Goal: Information Seeking & Learning: Learn about a topic

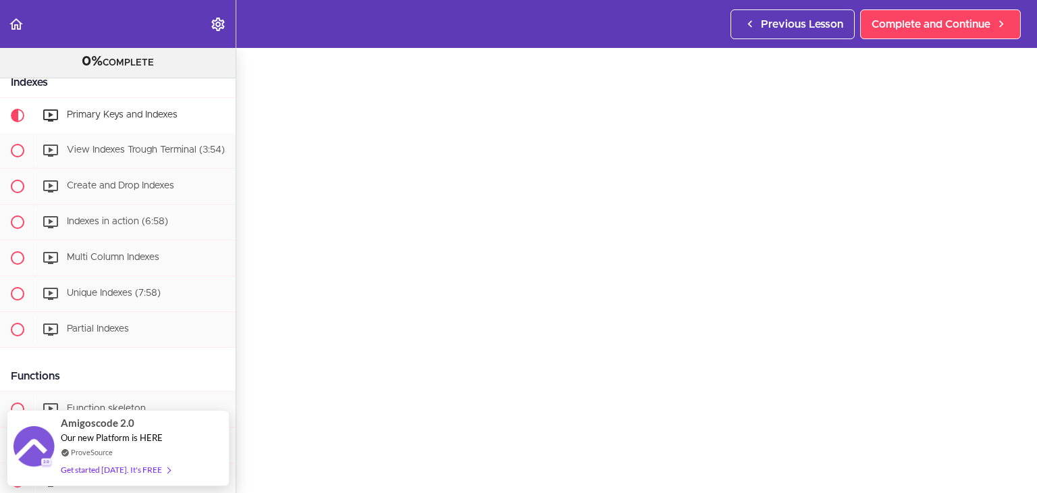
scroll to position [38, 0]
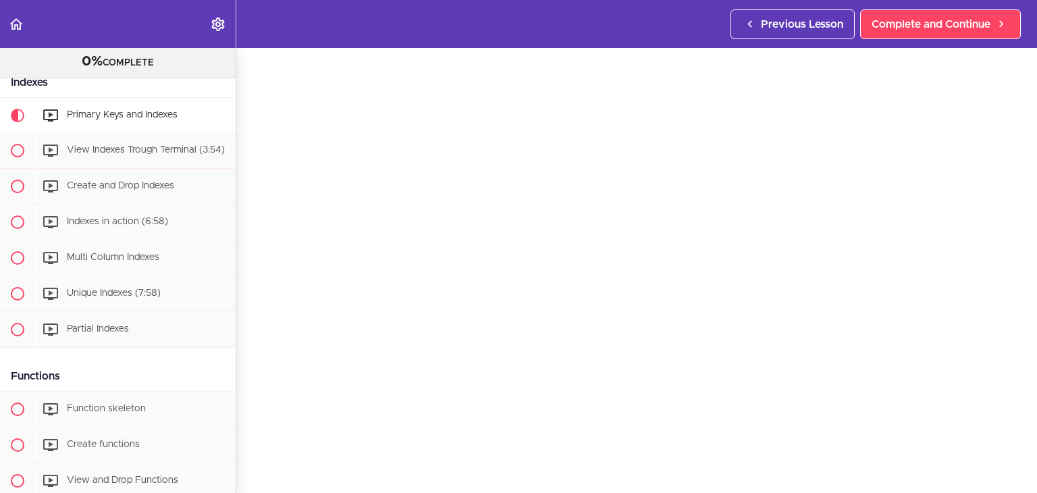
scroll to position [45, 0]
click at [74, 155] on span "View Indexes Trough Terminal (3:54)" at bounding box center [146, 149] width 158 height 9
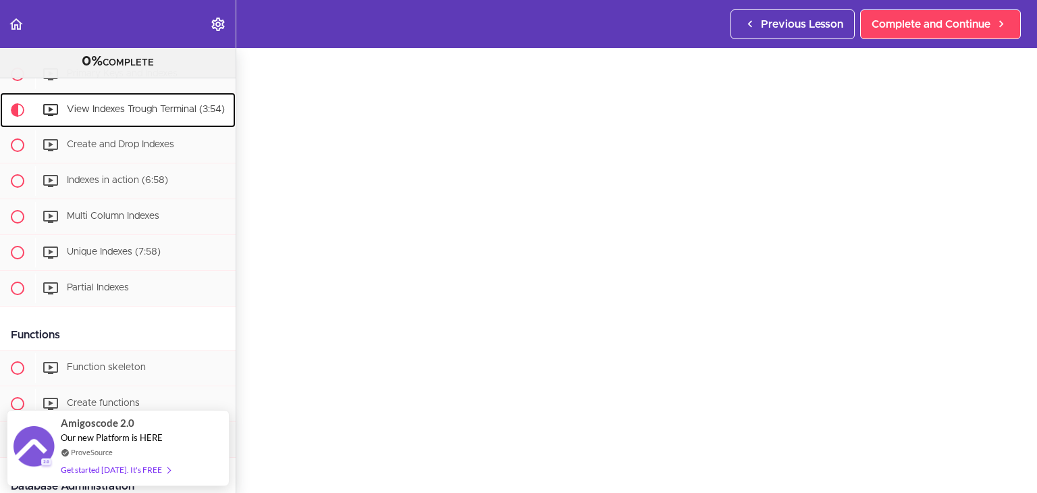
scroll to position [46, 0]
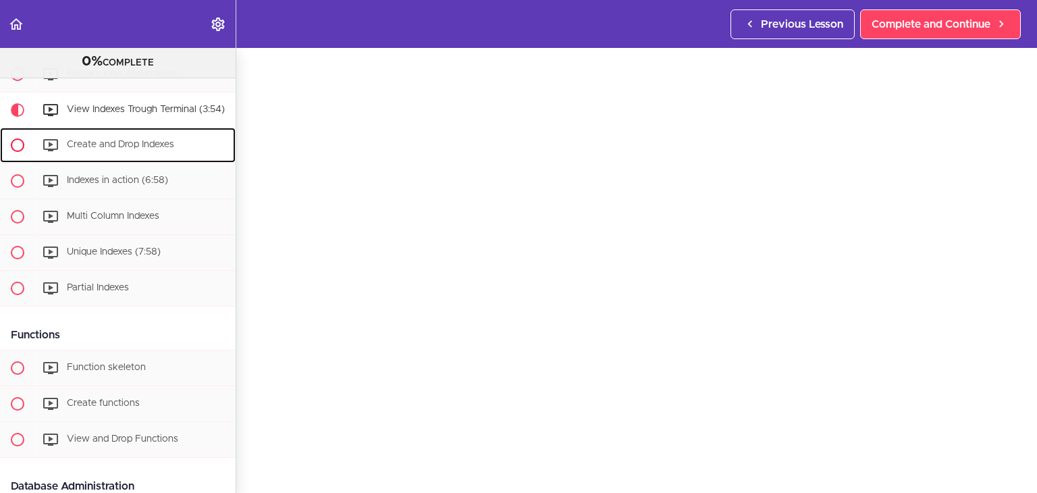
click at [161, 149] on span "Create and Drop Indexes" at bounding box center [120, 144] width 107 height 9
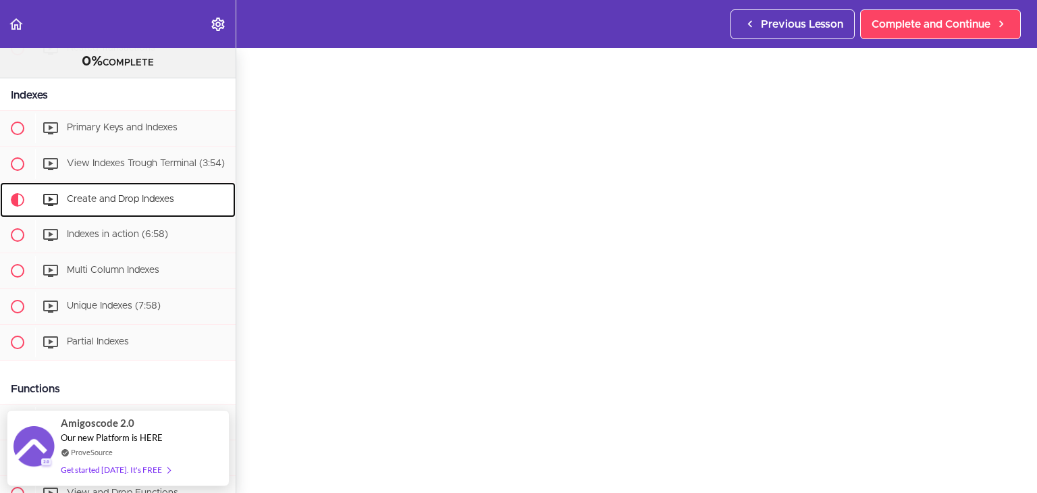
scroll to position [54, 0]
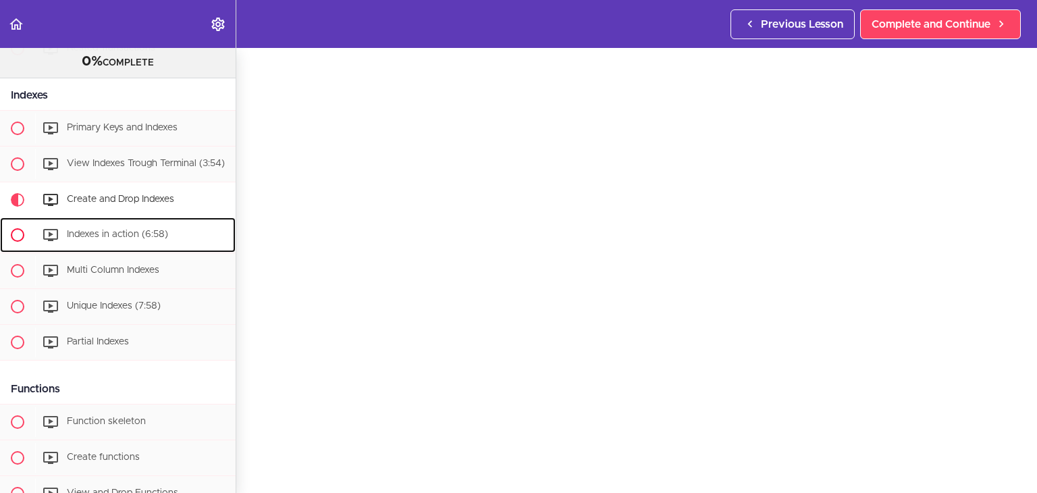
click at [176, 249] on div "Indexes in action (6:58)" at bounding box center [135, 235] width 200 height 30
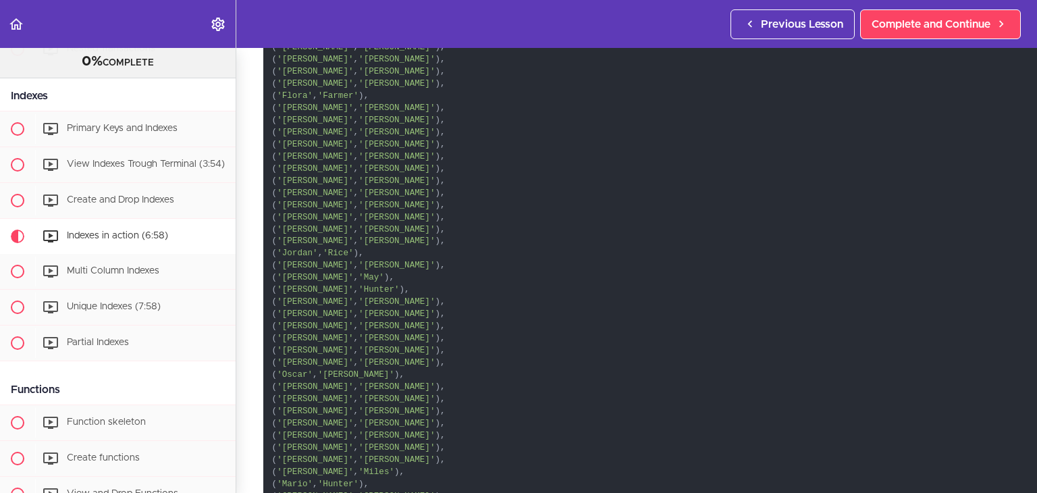
scroll to position [71169, 0]
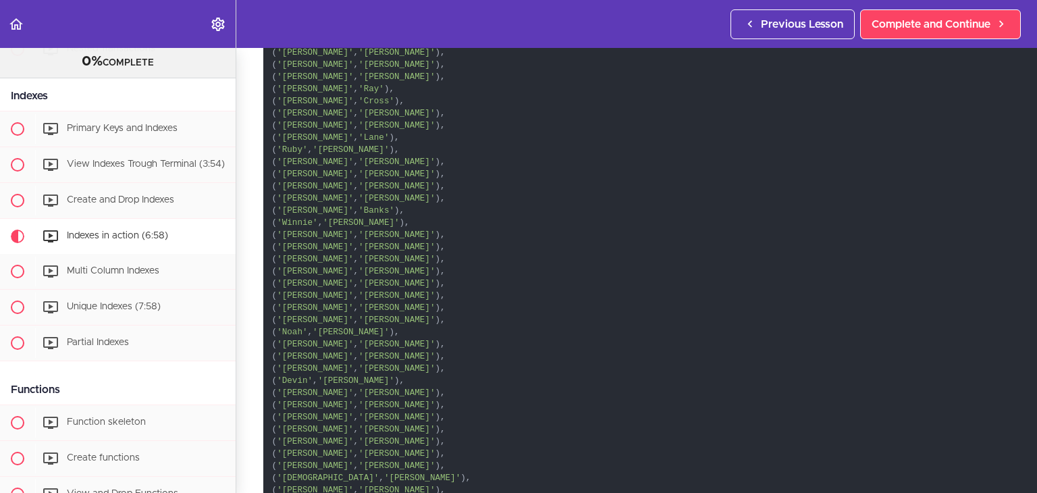
drag, startPoint x: 269, startPoint y: 524, endPoint x: 920, endPoint y: 338, distance: 677.3
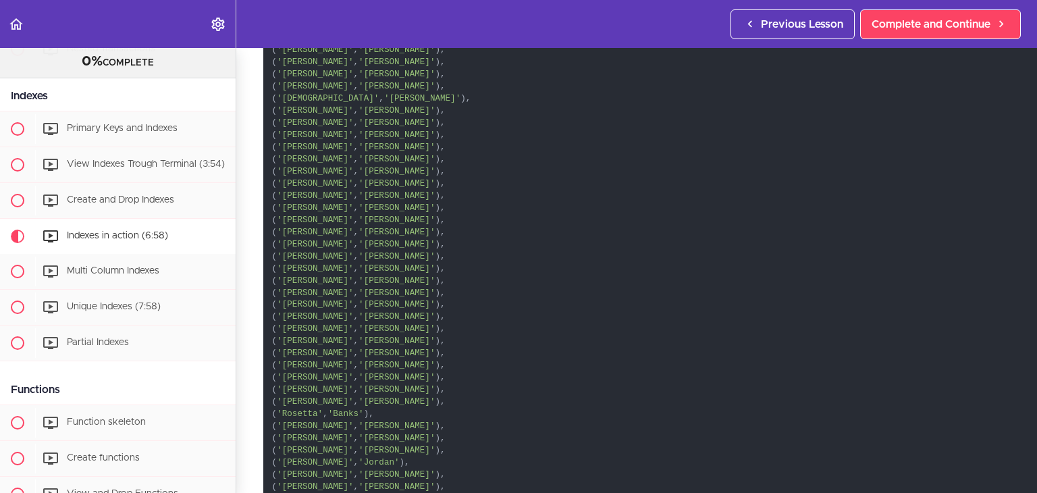
click at [1023, 295] on section "Advanced Databases 0% COMPLETE Getting Started Join the Community Download The …" at bounding box center [518, 270] width 1037 height 445
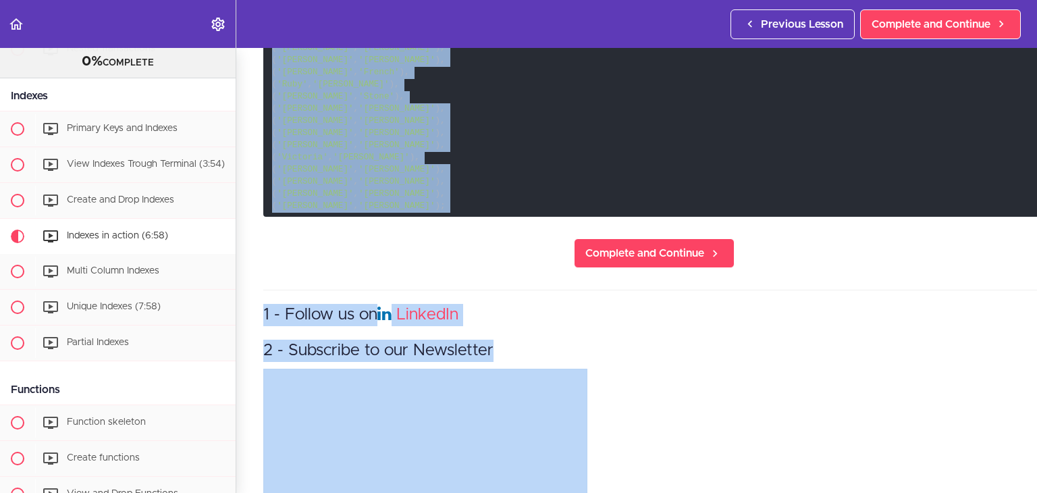
scroll to position [122131, 0]
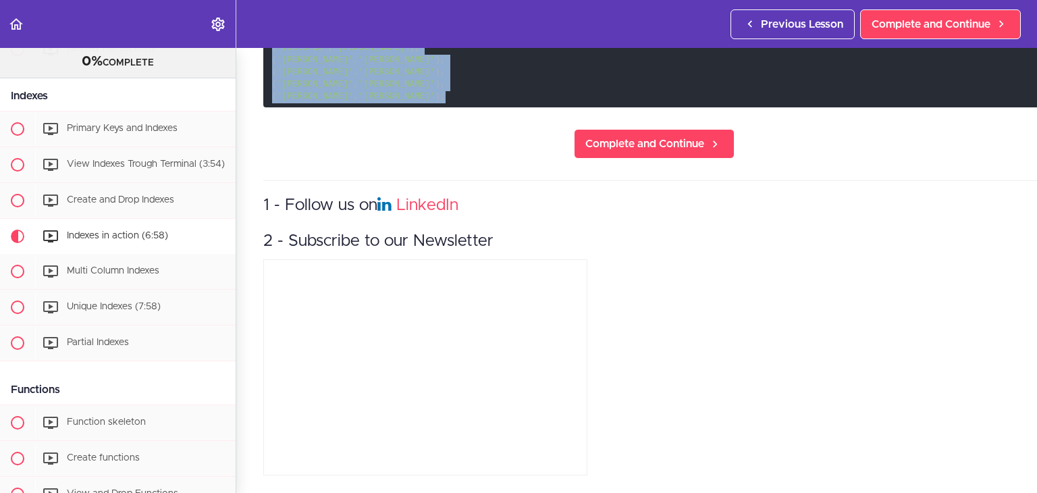
drag, startPoint x: 269, startPoint y: 302, endPoint x: 364, endPoint y: 88, distance: 234.2
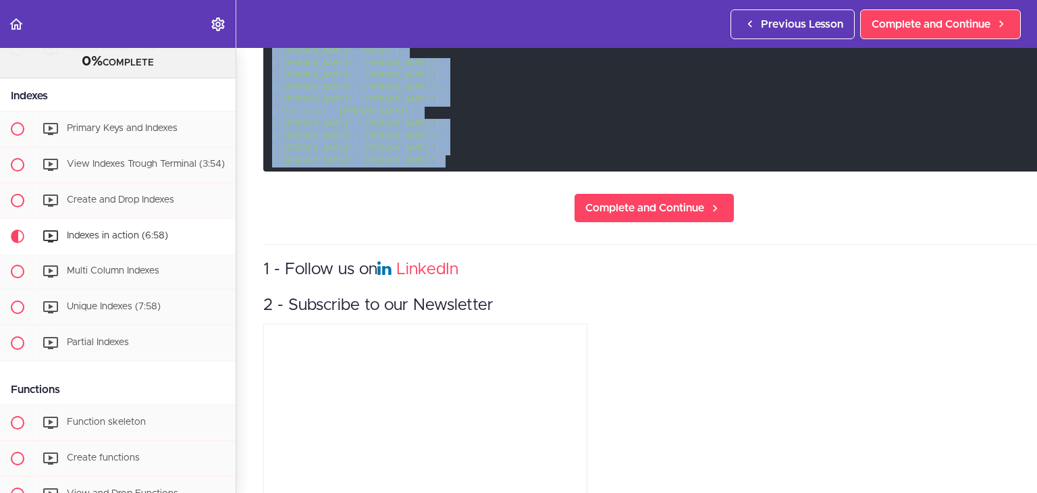
copy code "( 'Eliza' , 'Gregory' ), ( 'Dean' , 'Rodgers' ), ( 'Christine' , 'Alvarez' ), (…"
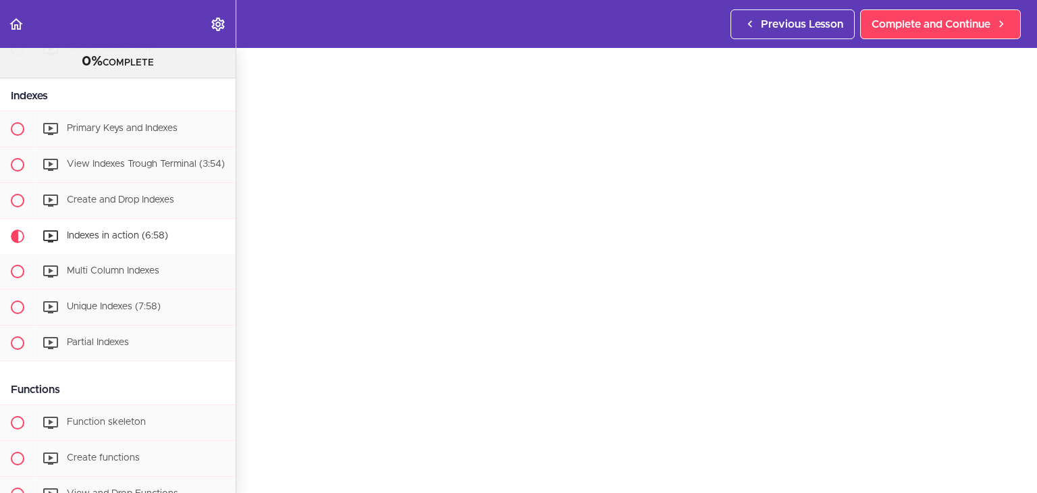
scroll to position [54, 0]
click at [155, 275] on span "Multi Column Indexes" at bounding box center [113, 270] width 92 height 9
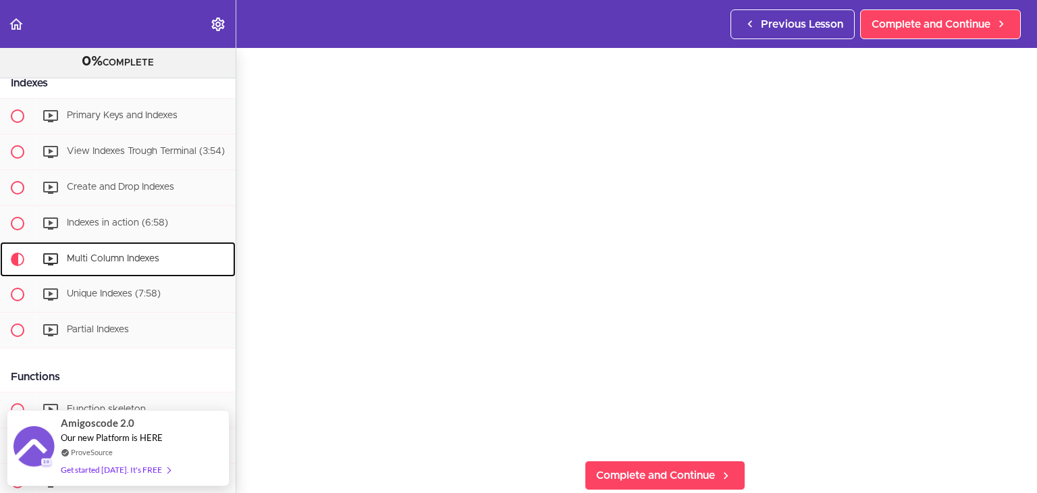
scroll to position [228, 0]
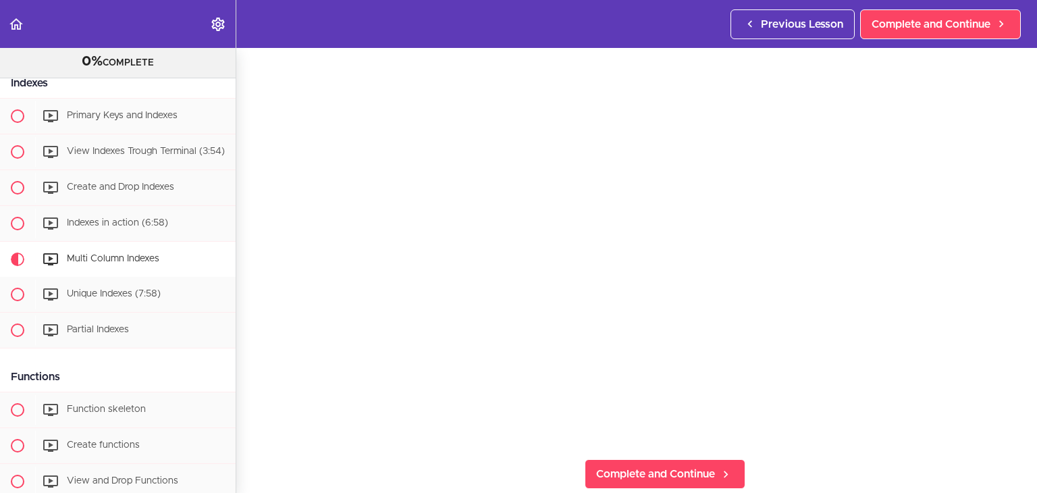
click at [1025, 246] on div "Multi Column Indexes mysql SELECT * FROM people WHERE first_name = 'Jesus' ; CR…" at bounding box center [664, 42] width 857 height 445
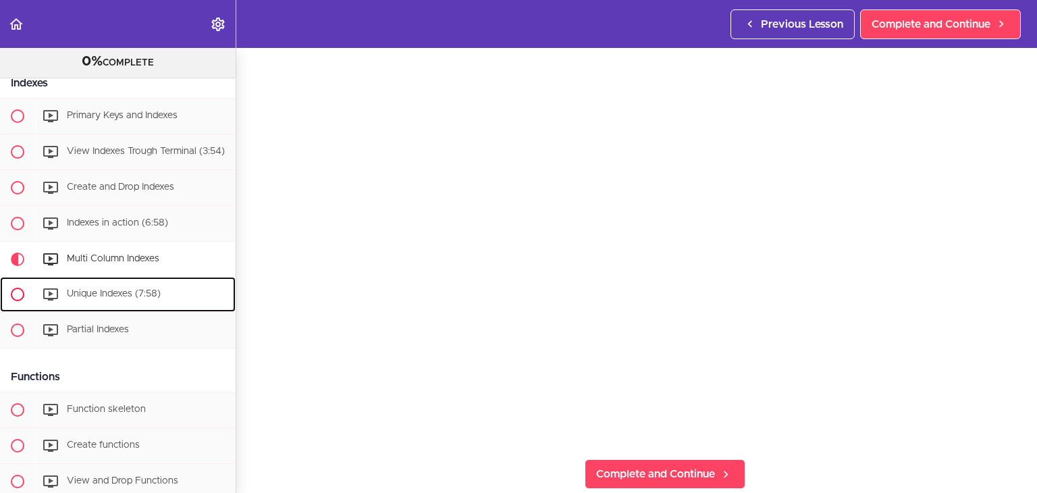
click at [106, 298] on span "Unique Indexes (7:58)" at bounding box center [114, 293] width 94 height 9
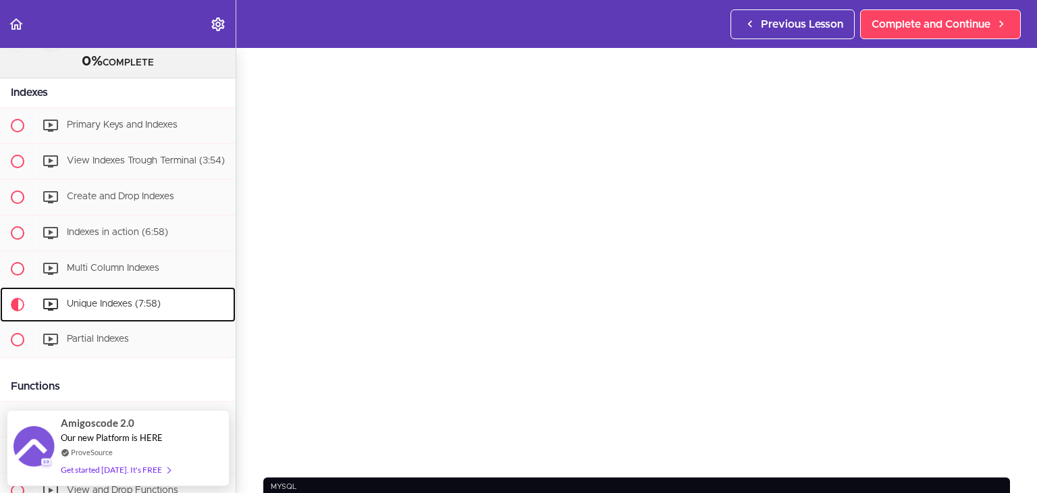
scroll to position [51, 0]
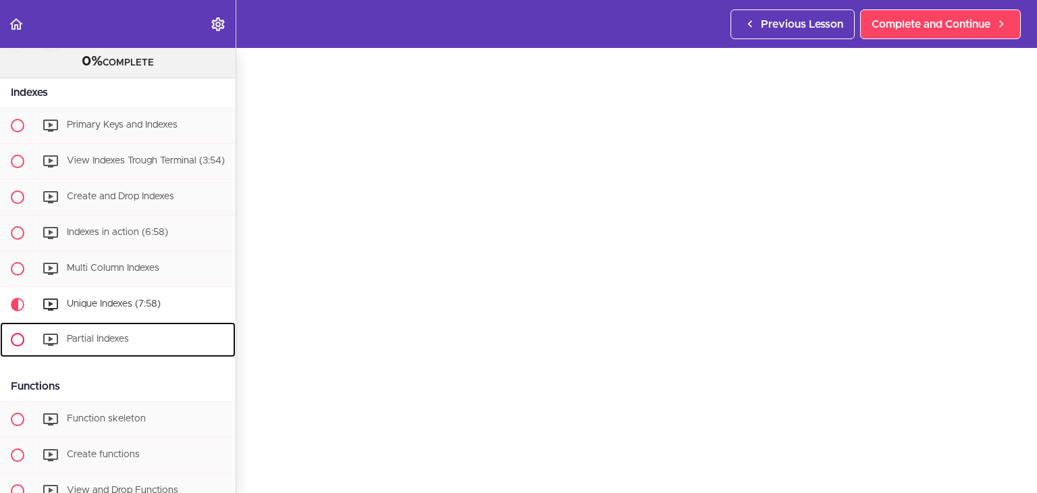
click at [78, 354] on div "Partial Indexes" at bounding box center [135, 340] width 200 height 30
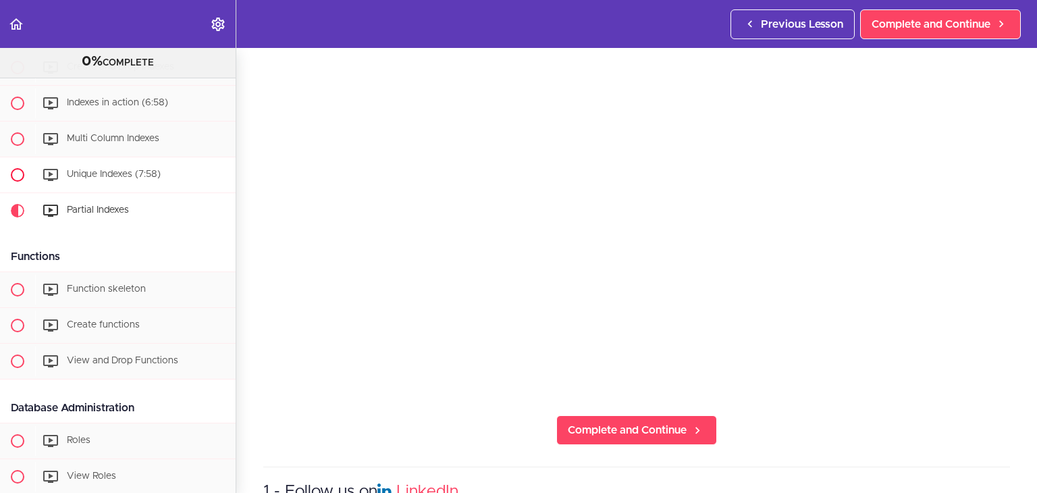
scroll to position [1051, 0]
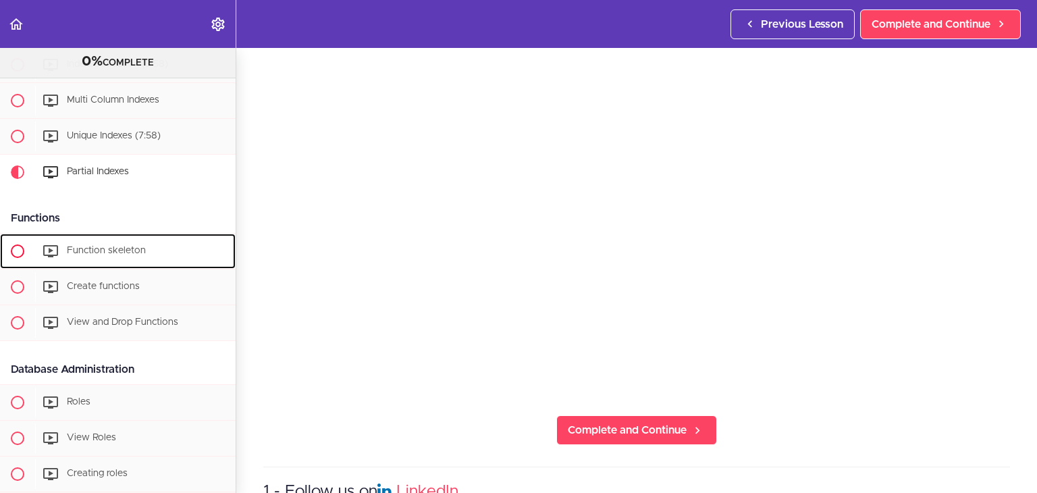
click at [130, 266] on div "Function skeleton" at bounding box center [135, 251] width 200 height 30
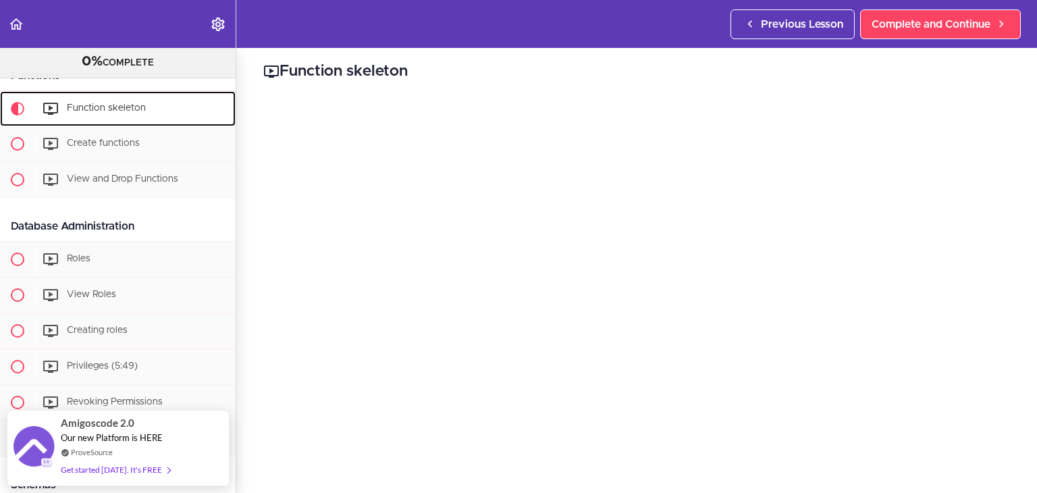
scroll to position [41, 0]
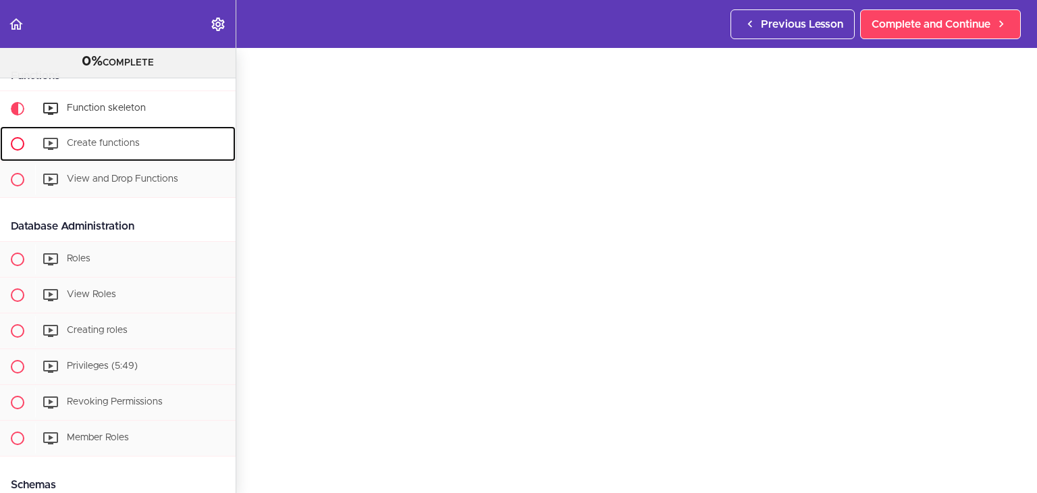
click at [108, 148] on span "Create functions" at bounding box center [103, 142] width 73 height 9
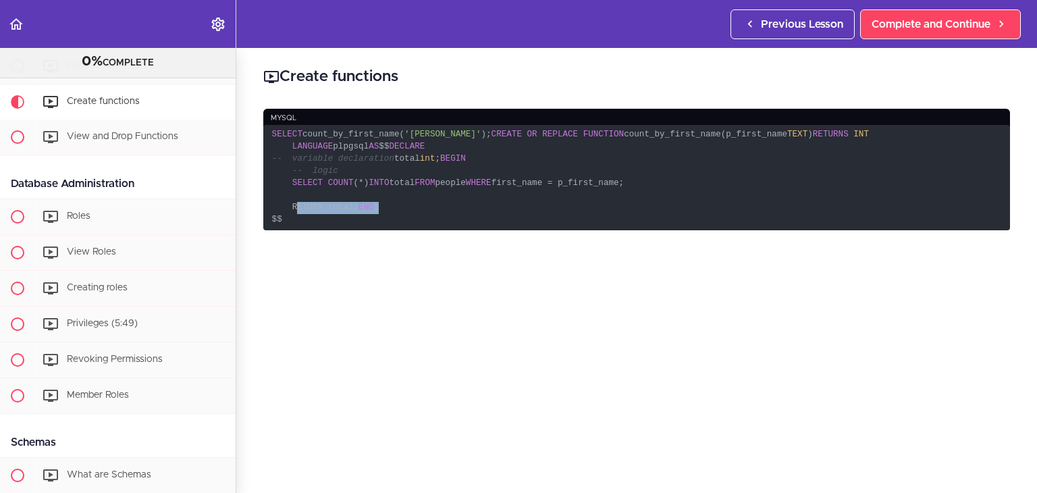
drag, startPoint x: 337, startPoint y: 350, endPoint x: 291, endPoint y: 339, distance: 47.3
click at [291, 230] on code "SELECT count_by_first_name( 'Nelson' ); CREATE OR REPLACE FUNCTION count_by_fir…" at bounding box center [636, 177] width 747 height 105
click at [294, 230] on code "SELECT count_by_first_name( 'Nelson' ); CREATE OR REPLACE FUNCTION count_by_fir…" at bounding box center [636, 177] width 747 height 105
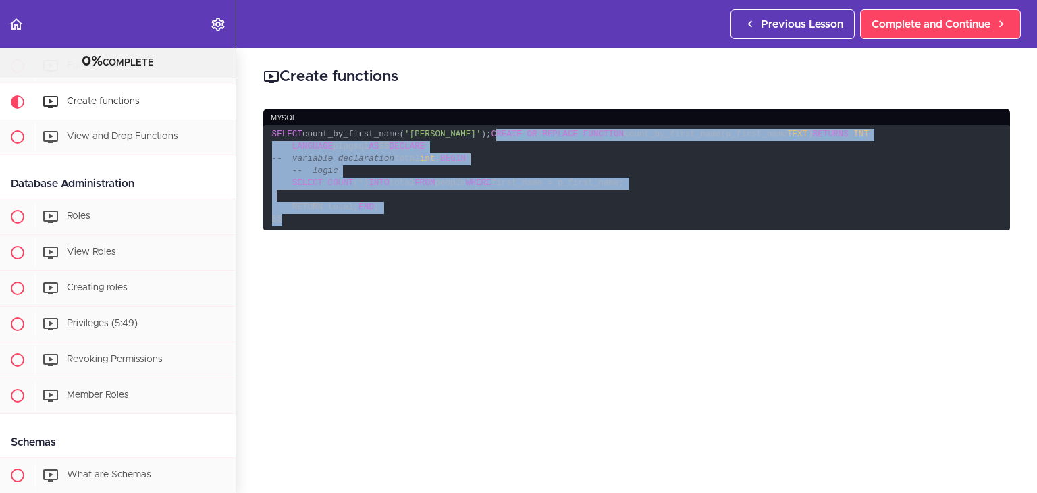
drag, startPoint x: 294, startPoint y: 368, endPoint x: 275, endPoint y: 160, distance: 208.8
click at [275, 160] on code "SELECT count_by_first_name( 'Nelson' ); CREATE OR REPLACE FUNCTION count_by_fir…" at bounding box center [636, 177] width 747 height 105
click at [305, 176] on span "-- logic" at bounding box center [315, 170] width 46 height 9
drag, startPoint x: 300, startPoint y: 349, endPoint x: 292, endPoint y: 368, distance: 20.6
click at [300, 230] on code "SELECT count_by_first_name( 'Nelson' ); CREATE OR REPLACE FUNCTION count_by_fir…" at bounding box center [636, 177] width 747 height 105
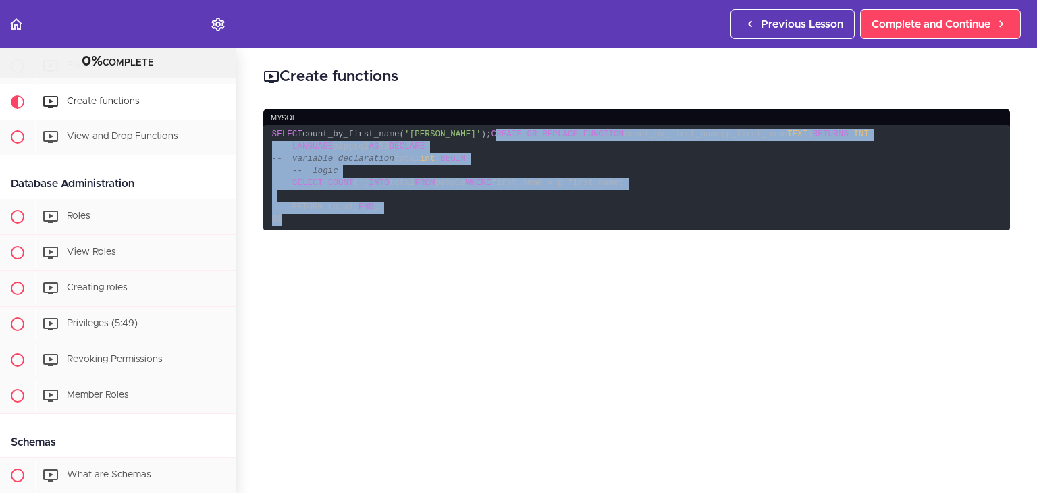
click at [291, 230] on code "SELECT count_by_first_name( 'Nelson' ); CREATE OR REPLACE FUNCTION count_by_fir…" at bounding box center [636, 177] width 747 height 105
drag, startPoint x: 291, startPoint y: 368, endPoint x: 268, endPoint y: 159, distance: 210.5
click at [268, 159] on code "SELECT count_by_first_name( 'Nelson' ); CREATE OR REPLACE FUNCTION count_by_fir…" at bounding box center [636, 177] width 747 height 105
click at [732, 230] on code "SELECT count_by_first_name( 'Nelson' ); CREATE OR REPLACE FUNCTION count_by_fir…" at bounding box center [636, 177] width 747 height 105
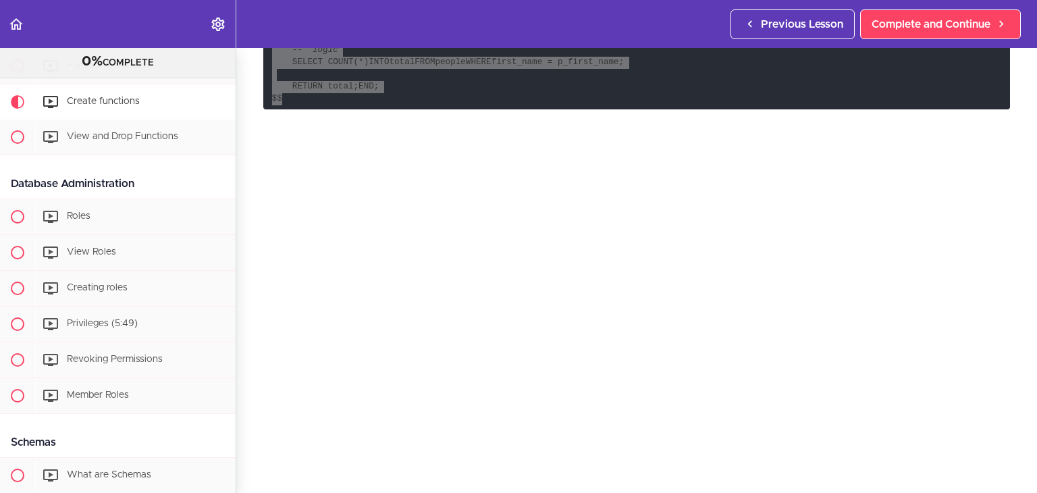
scroll to position [61, 0]
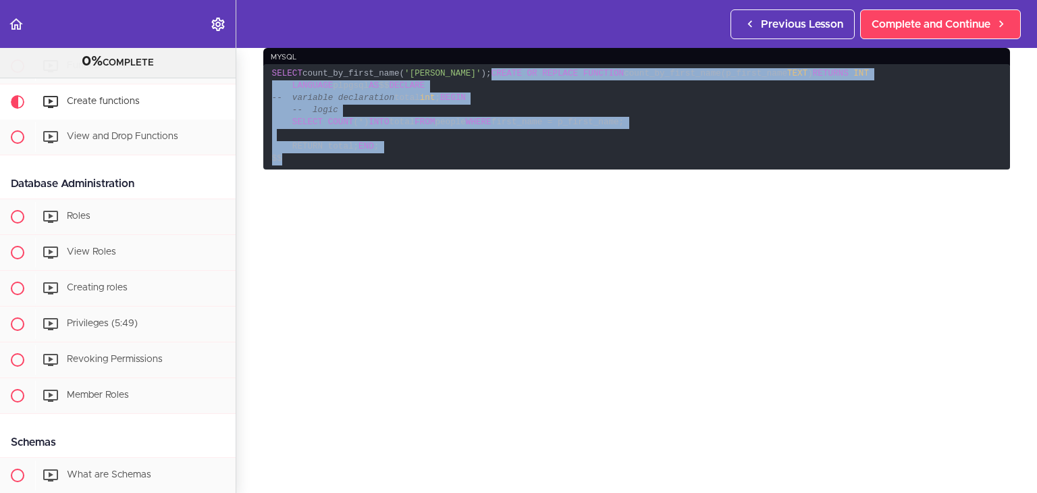
click at [748, 169] on code "SELECT count_by_first_name( 'Nelson' ); CREATE OR REPLACE FUNCTION count_by_fir…" at bounding box center [636, 116] width 747 height 105
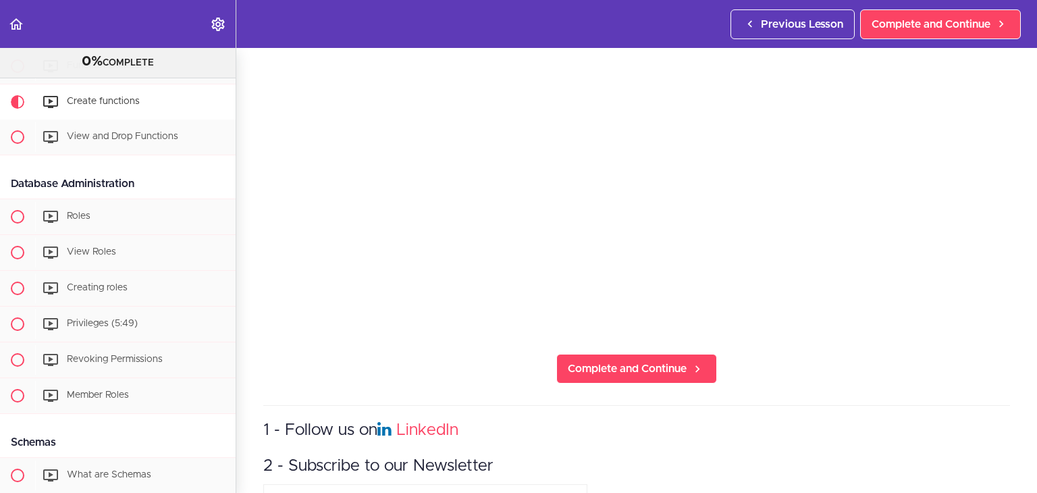
scroll to position [338, 0]
click at [73, 143] on div "View and Drop Functions" at bounding box center [135, 137] width 200 height 30
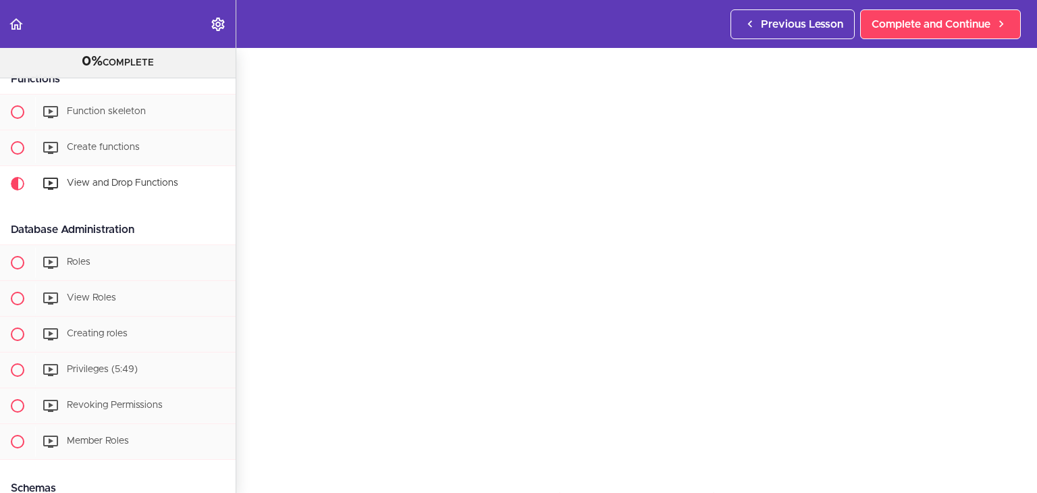
scroll to position [41, 0]
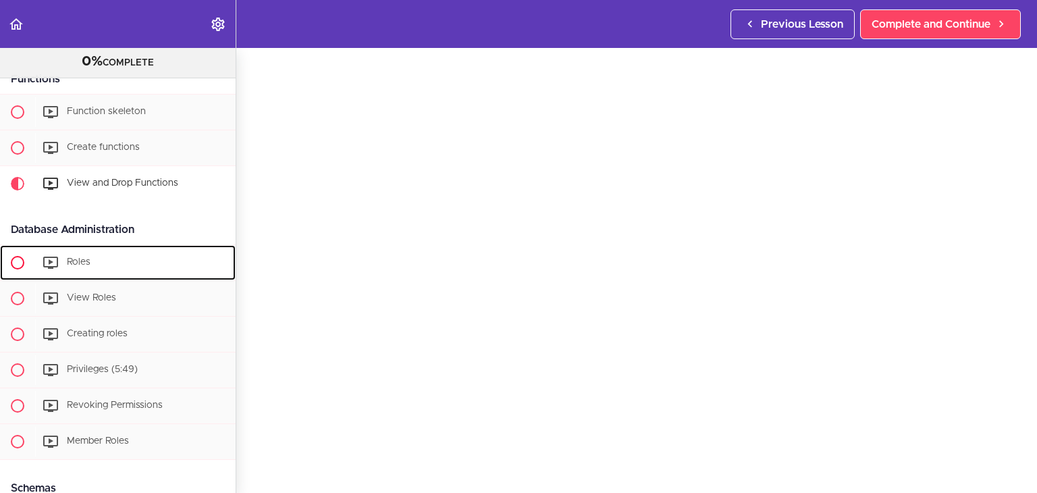
click at [120, 277] on div "Roles" at bounding box center [135, 263] width 200 height 30
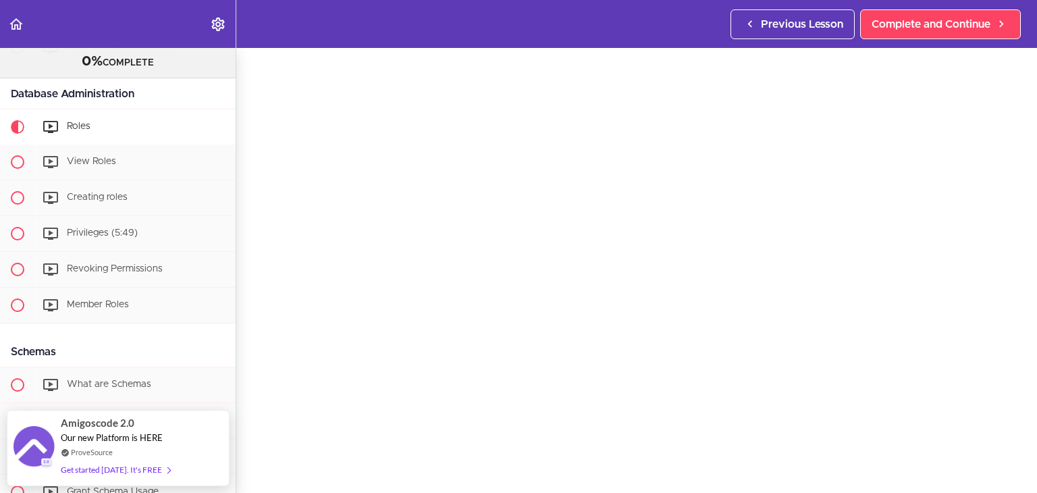
scroll to position [46, 0]
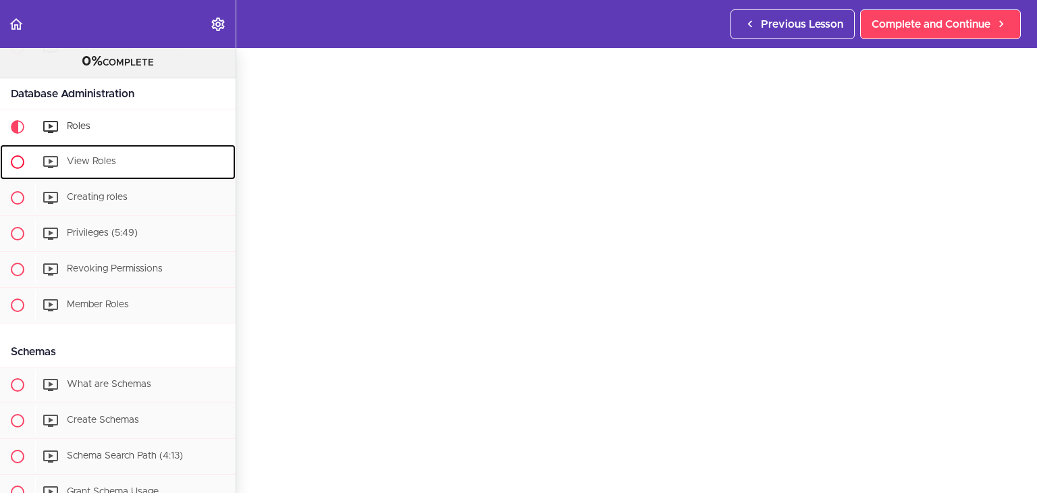
click at [140, 177] on div "View Roles" at bounding box center [135, 162] width 200 height 30
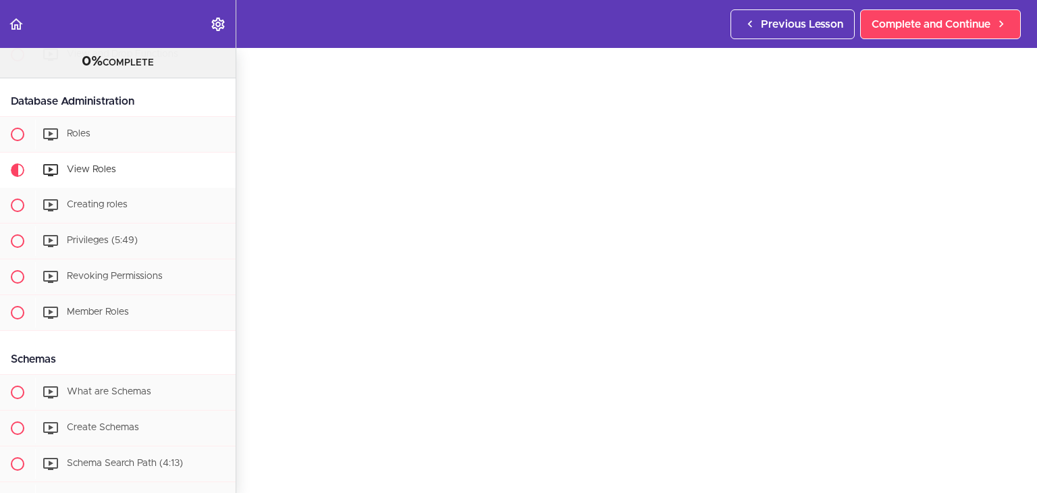
scroll to position [47, 0]
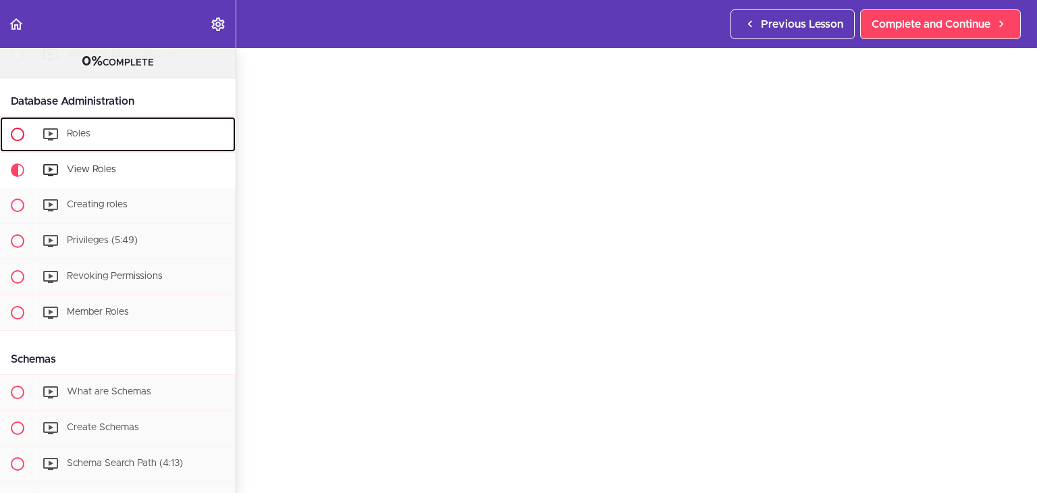
click at [73, 138] on div "Roles" at bounding box center [135, 134] width 200 height 30
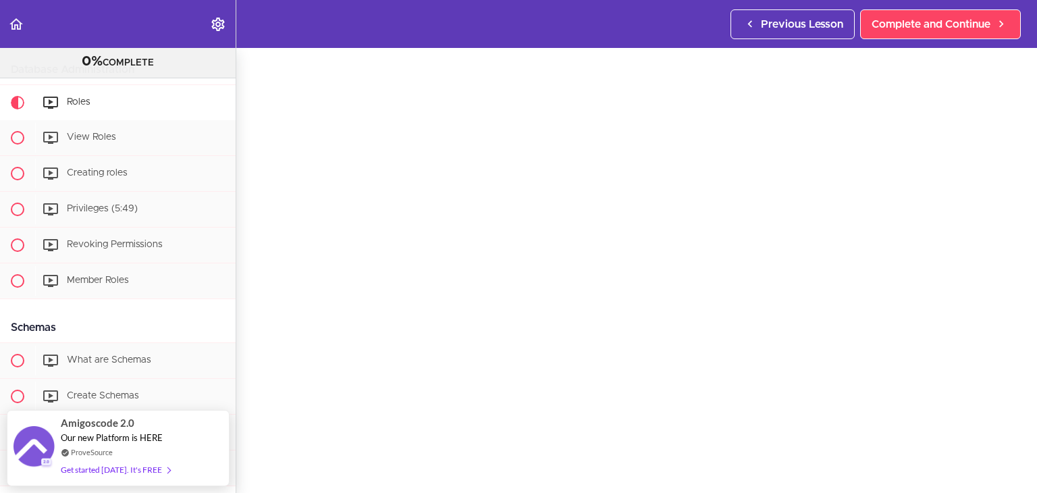
scroll to position [44, 0]
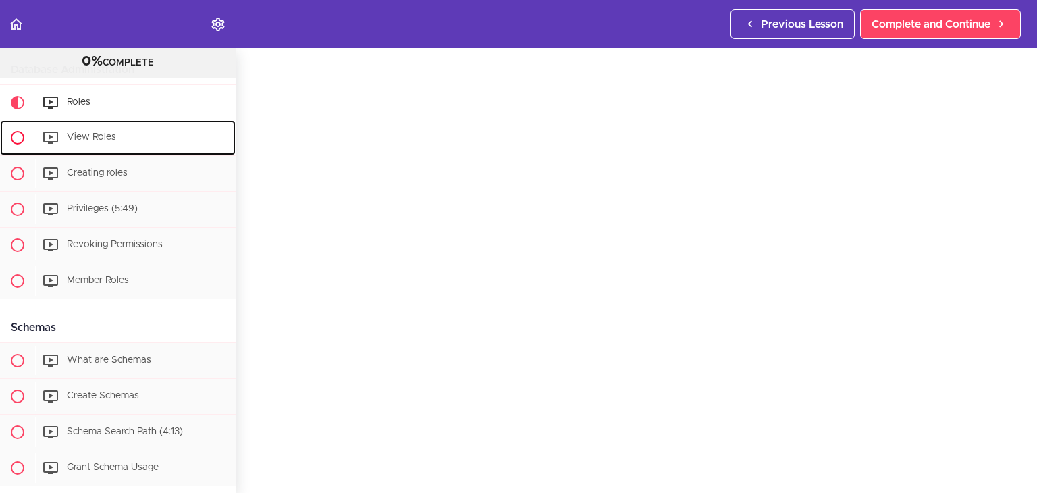
click at [104, 141] on div "View Roles" at bounding box center [135, 138] width 200 height 30
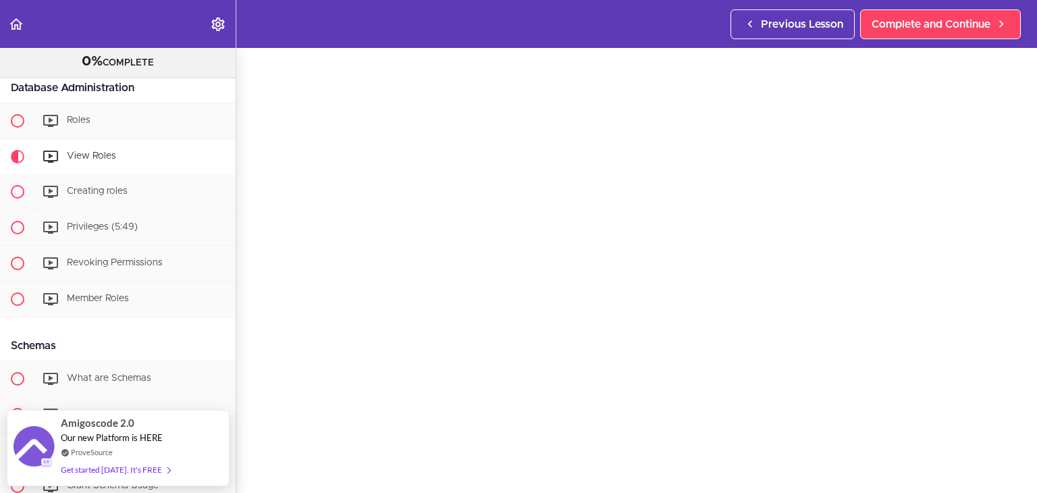
scroll to position [1336, 0]
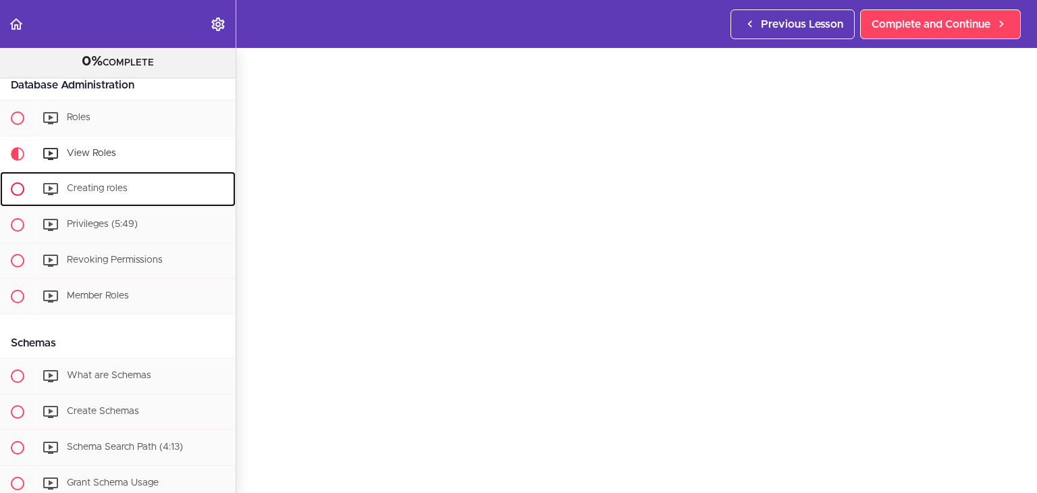
click at [136, 194] on div "Creating roles" at bounding box center [135, 189] width 200 height 30
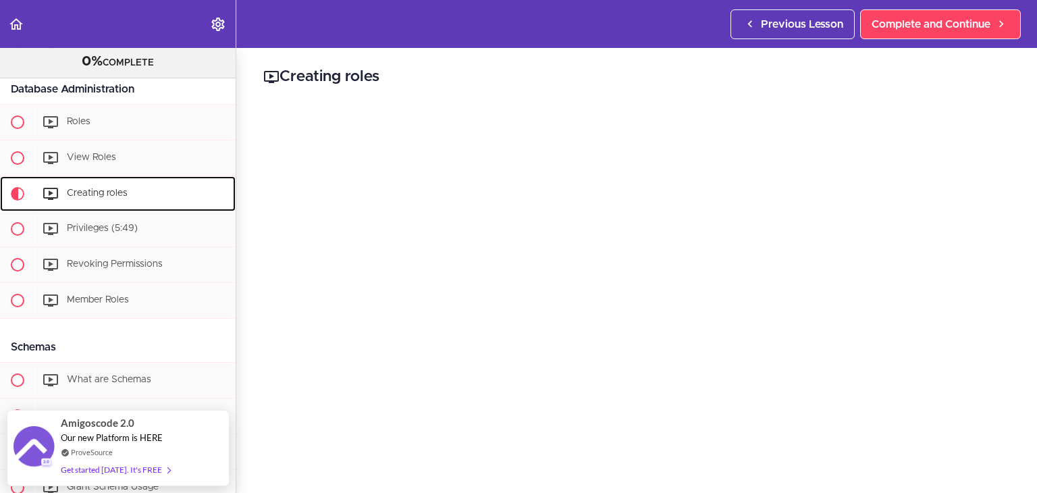
scroll to position [1335, 0]
